Goal: Task Accomplishment & Management: Manage account settings

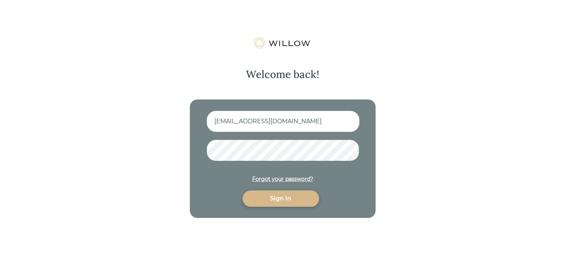
click at [287, 201] on div "Sign in" at bounding box center [280, 198] width 59 height 9
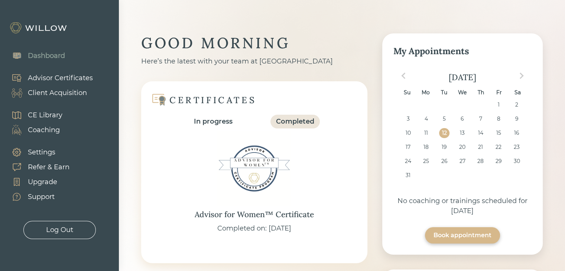
click at [47, 92] on div "Client Acquisition" at bounding box center [57, 93] width 59 height 10
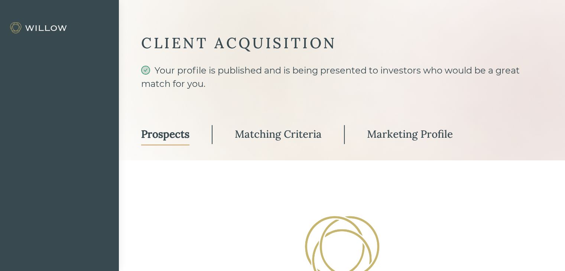
select select "3"
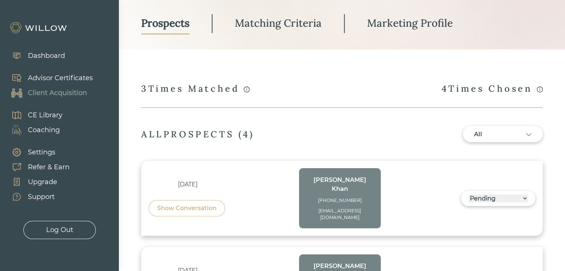
scroll to position [94, 0]
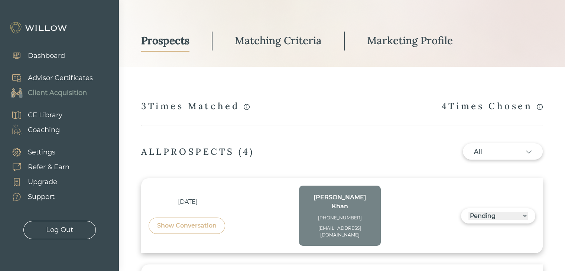
click at [288, 41] on div "Matching Criteria" at bounding box center [278, 40] width 87 height 13
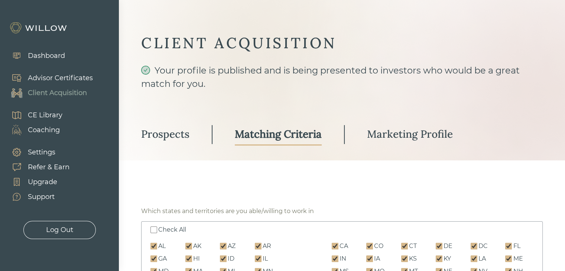
click at [432, 135] on div "Marketing Profile" at bounding box center [410, 133] width 86 height 13
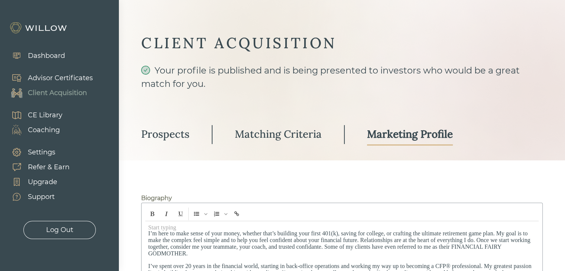
type input "McKinley Carter Wealth Services"
type input "100 Bradford Road - Suite 400 - Wexford, PA 15090"
type input "6572927"
type input "80164584"
click at [276, 134] on div "Matching Criteria" at bounding box center [278, 133] width 87 height 13
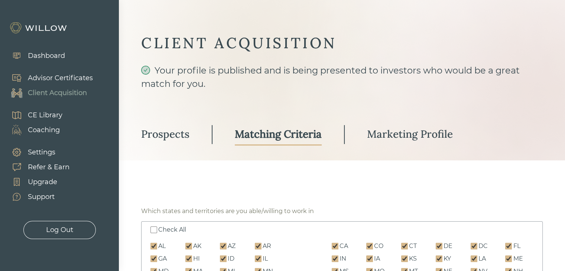
click at [177, 132] on div "Prospects" at bounding box center [165, 133] width 48 height 13
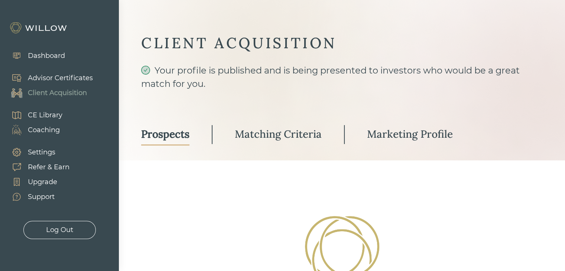
select select "3"
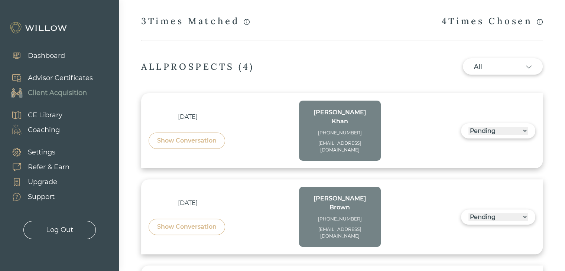
scroll to position [186, 0]
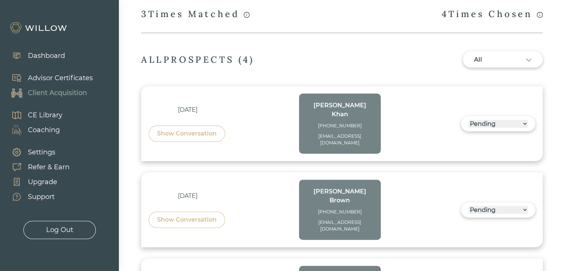
click at [472, 120] on select "------ Not ready to move forward No response received Pending Matched Not a Fit" at bounding box center [497, 124] width 59 height 8
drag, startPoint x: 431, startPoint y: 119, endPoint x: 425, endPoint y: 121, distance: 6.5
click at [431, 120] on div "Aug 12, 2025 Show Conversation Rizwan Khan (913)-481-4960 rukhancpa@gmail.com -…" at bounding box center [342, 124] width 387 height 60
click at [186, 129] on div "Show Conversation" at bounding box center [186, 133] width 59 height 9
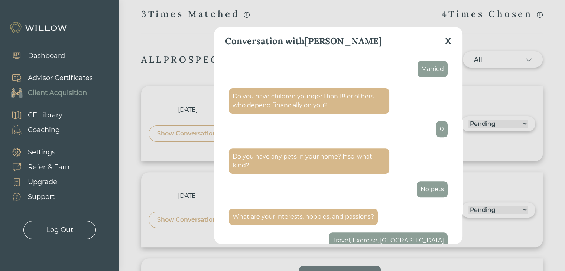
scroll to position [144, 0]
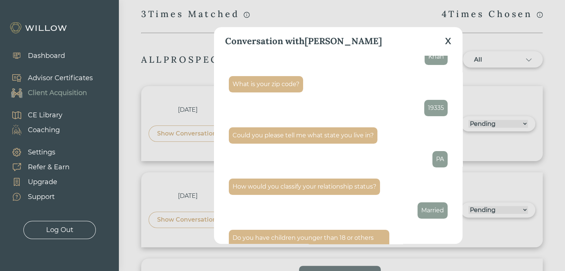
click at [448, 42] on div "X" at bounding box center [448, 41] width 6 height 13
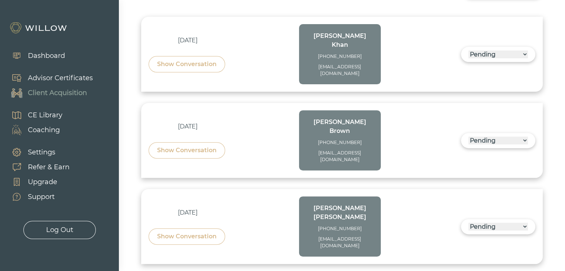
scroll to position [242, 0]
